Goal: Task Accomplishment & Management: Manage account settings

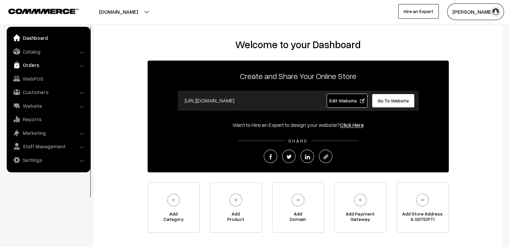
click at [33, 67] on link "Orders" at bounding box center [48, 65] width 80 height 12
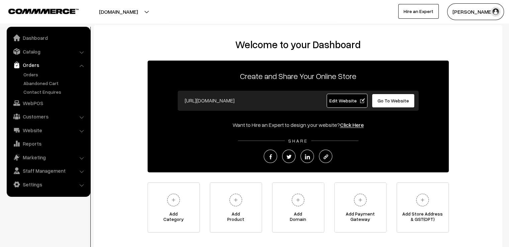
click at [33, 64] on link "Orders" at bounding box center [48, 65] width 80 height 12
click at [36, 74] on link "Orders" at bounding box center [55, 74] width 66 height 7
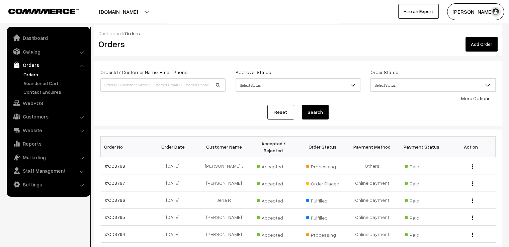
click at [312, 115] on button "Search" at bounding box center [315, 112] width 27 height 15
click at [278, 114] on link "Reset" at bounding box center [280, 112] width 27 height 15
click at [111, 163] on link "#OD3798" at bounding box center [115, 166] width 20 height 6
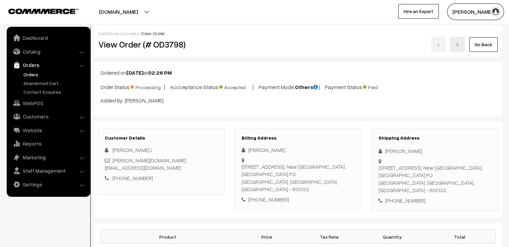
click at [485, 46] on link "Go Back" at bounding box center [483, 44] width 28 height 15
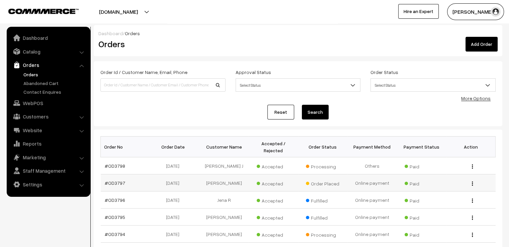
click at [134, 175] on td "#OD3797" at bounding box center [126, 182] width 50 height 17
click at [115, 180] on link "#OD3797" at bounding box center [115, 183] width 20 height 6
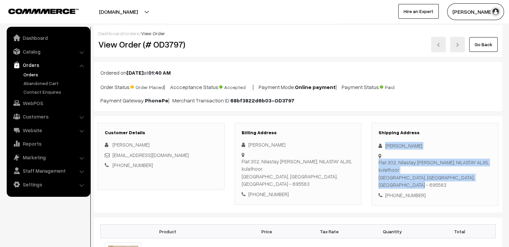
drag, startPoint x: 382, startPoint y: 141, endPoint x: 427, endPoint y: 166, distance: 52.1
click at [427, 166] on div "Shipping Address [PERSON_NAME] [STREET_ADDRESS][PERSON_NAME] [PHONE_NUMBER]" at bounding box center [434, 164] width 127 height 83
click at [468, 141] on div "Shipping Address [PERSON_NAME] [STREET_ADDRESS][PERSON_NAME] [PHONE_NUMBER]" at bounding box center [434, 164] width 127 height 83
drag, startPoint x: 386, startPoint y: 143, endPoint x: 461, endPoint y: 205, distance: 97.4
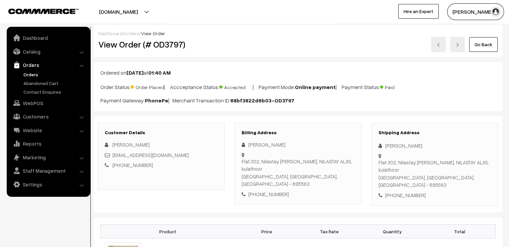
drag, startPoint x: 443, startPoint y: 116, endPoint x: 441, endPoint y: 122, distance: 6.0
click at [443, 116] on div "Customer Details [PERSON_NAME] [EMAIL_ADDRESS][DOMAIN_NAME] [PHONE_NUMBER] Bill…" at bounding box center [298, 164] width 408 height 97
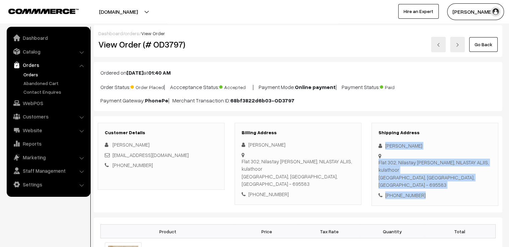
drag, startPoint x: 384, startPoint y: 141, endPoint x: 463, endPoint y: 190, distance: 93.0
click at [463, 190] on div "Customer Details [PERSON_NAME] [EMAIL_ADDRESS][DOMAIN_NAME] [PHONE_NUMBER] Bill…" at bounding box center [298, 164] width 408 height 97
copy div "[PERSON_NAME] [STREET_ADDRESS] - 695583 [PHONE_NUMBER]"
